Goal: Book appointment/travel/reservation

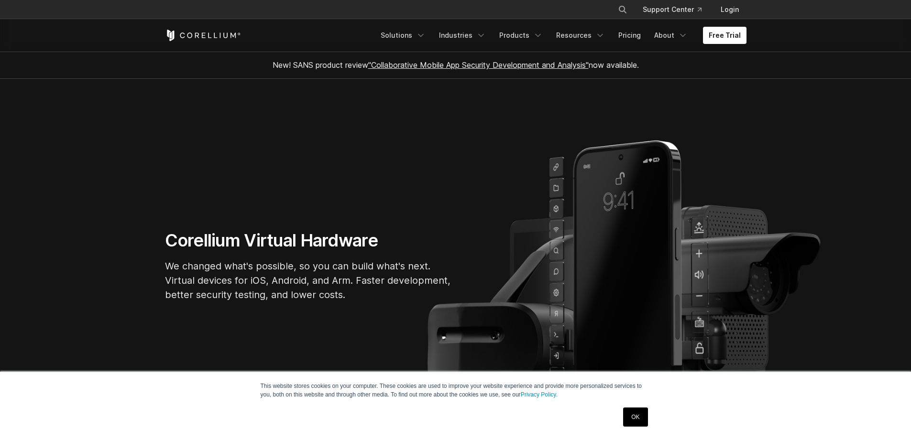
drag, startPoint x: 0, startPoint y: 0, endPoint x: 636, endPoint y: 412, distance: 758.2
click at [636, 417] on link "OK" at bounding box center [635, 417] width 24 height 19
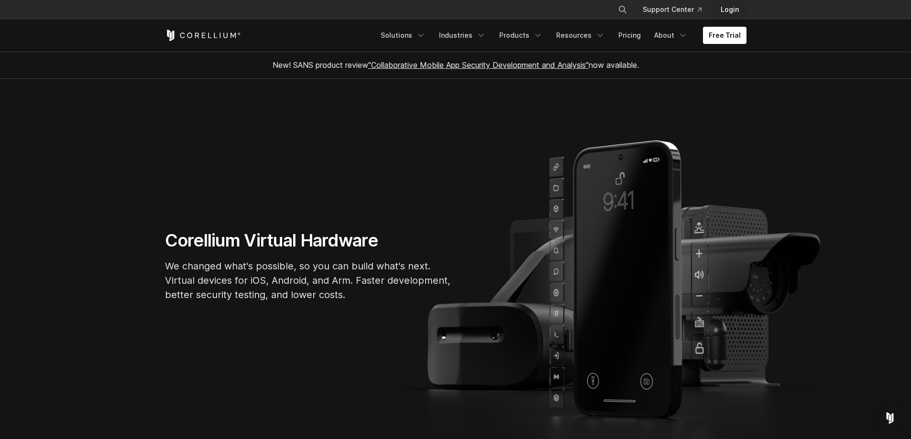
click at [737, 10] on link "Login" at bounding box center [729, 9] width 33 height 17
click at [735, 30] on link "Free Trial" at bounding box center [725, 35] width 44 height 17
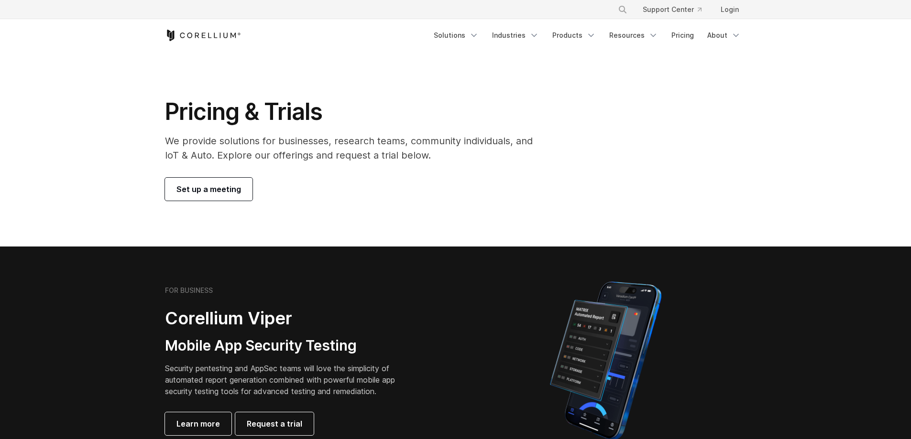
click at [204, 195] on span "Set up a meeting" at bounding box center [208, 189] width 65 height 11
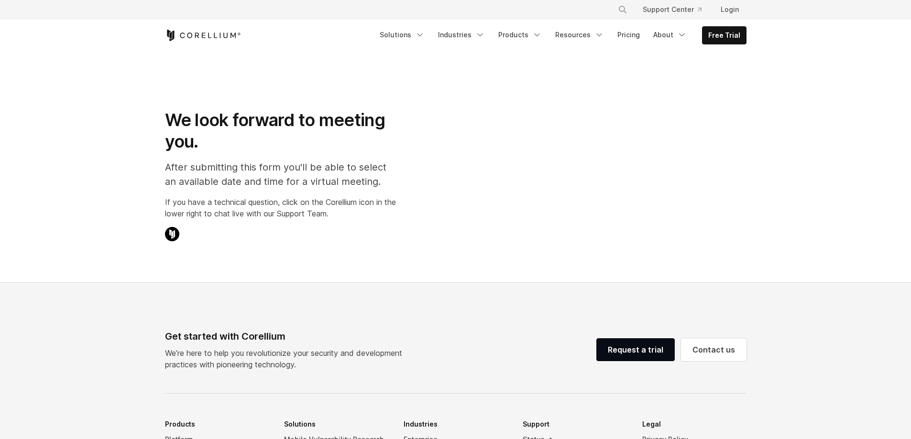
select select "**"
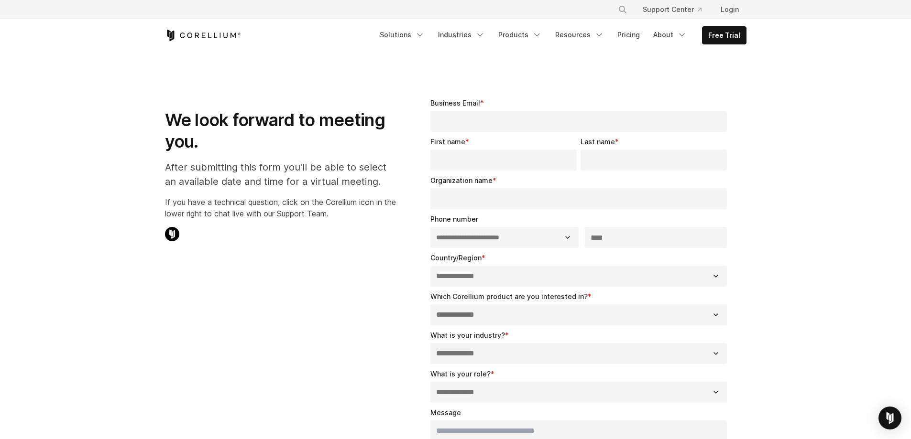
scroll to position [143, 0]
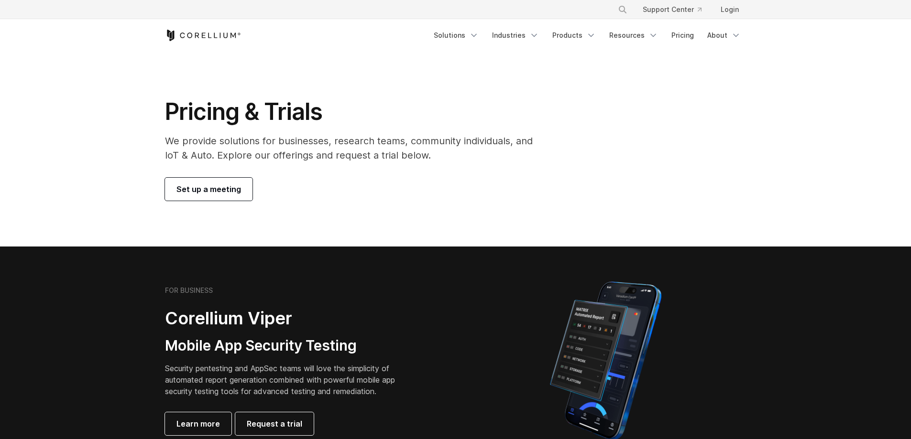
click at [214, 198] on link "Set up a meeting" at bounding box center [208, 189] width 87 height 23
